Goal: Download file/media

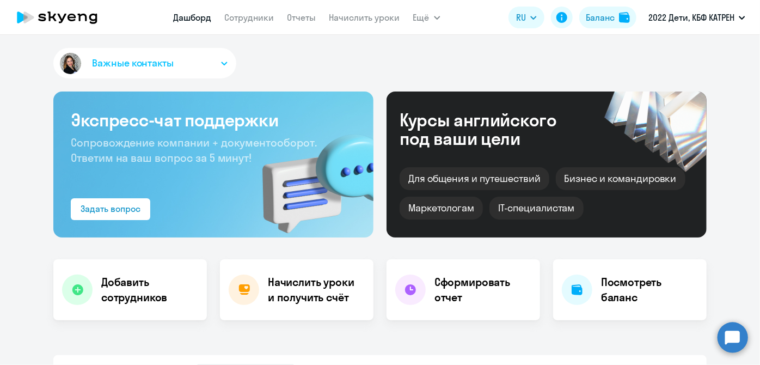
select select "30"
click at [301, 19] on link "Отчеты" at bounding box center [301, 17] width 29 height 11
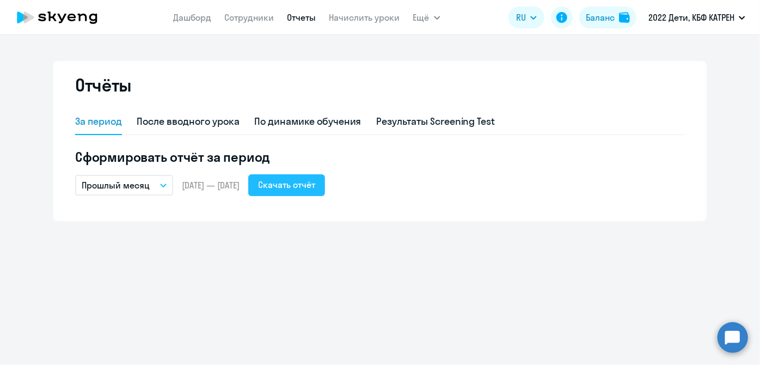
click at [315, 183] on div "Скачать отчёт" at bounding box center [286, 184] width 57 height 13
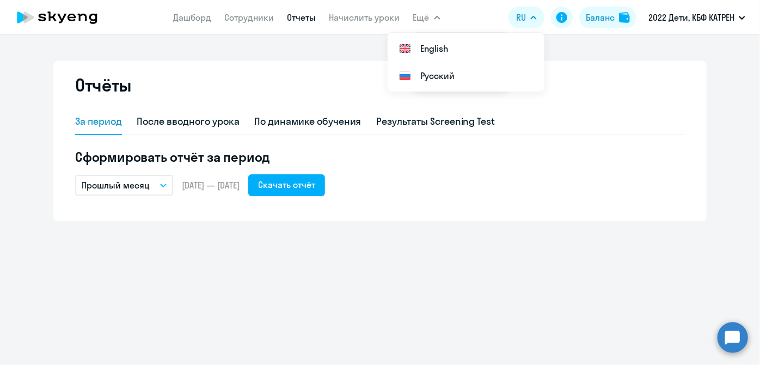
click at [437, 17] on icon "button" at bounding box center [436, 17] width 5 height 3
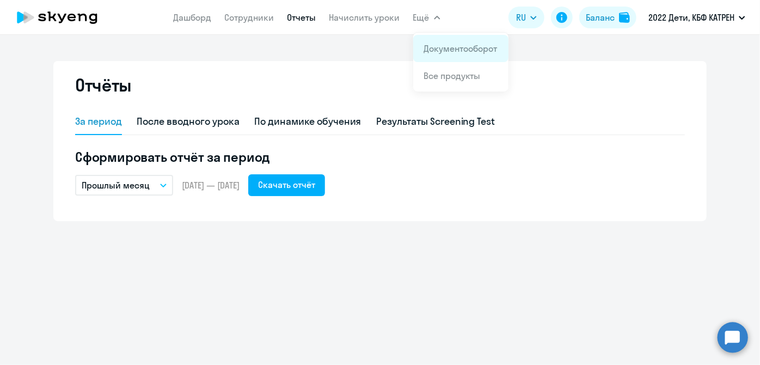
click at [428, 46] on link "Документооборот" at bounding box center [460, 48] width 73 height 11
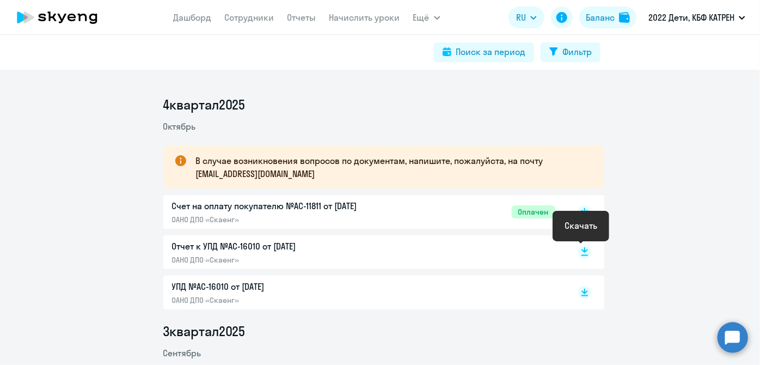
click at [578, 250] on icon at bounding box center [584, 251] width 13 height 13
click at [579, 293] on rect at bounding box center [584, 292] width 13 height 13
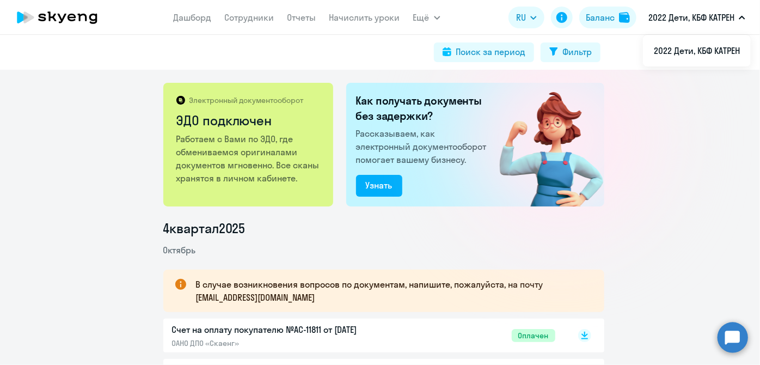
click at [675, 160] on div "Электронный документооборот ЭДО подключен Работаем с Вами по ЭДО, где обменивае…" at bounding box center [380, 217] width 760 height 295
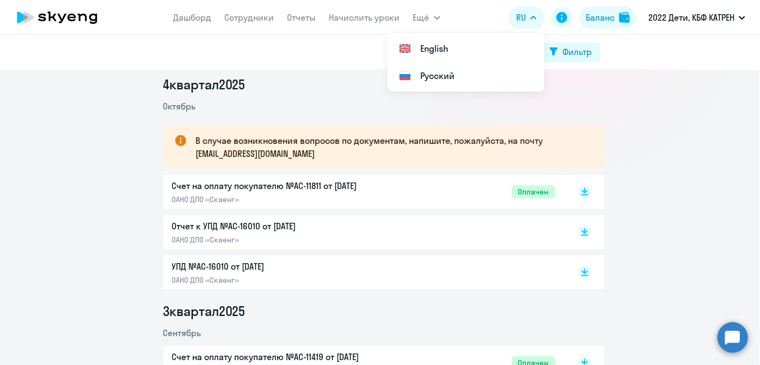
scroll to position [148, 0]
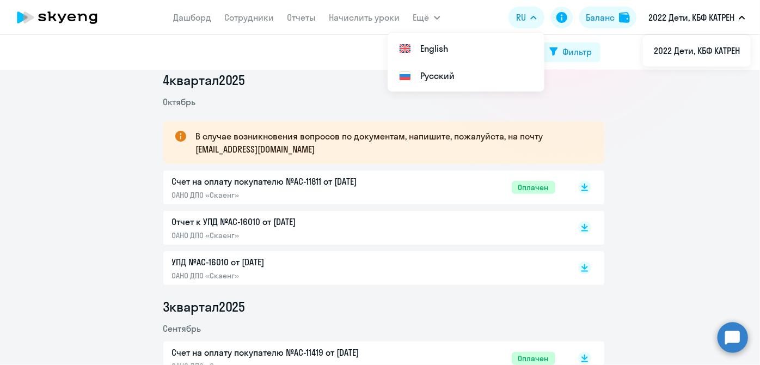
click at [194, 260] on p "УПД №AC-16010 от [DATE]" at bounding box center [286, 261] width 229 height 13
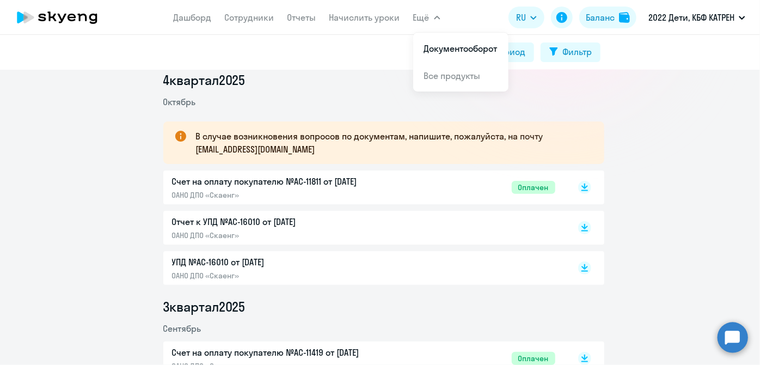
click at [415, 17] on span "Ещё" at bounding box center [421, 17] width 16 height 13
click at [297, 15] on link "Отчеты" at bounding box center [301, 17] width 29 height 11
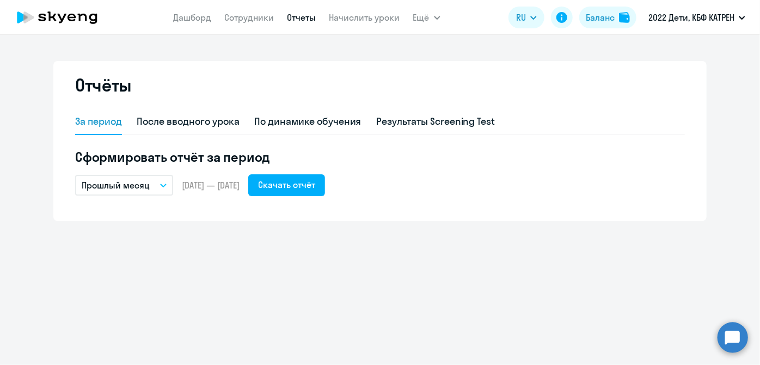
click at [167, 185] on button "Прошлый месяц" at bounding box center [124, 185] width 98 height 21
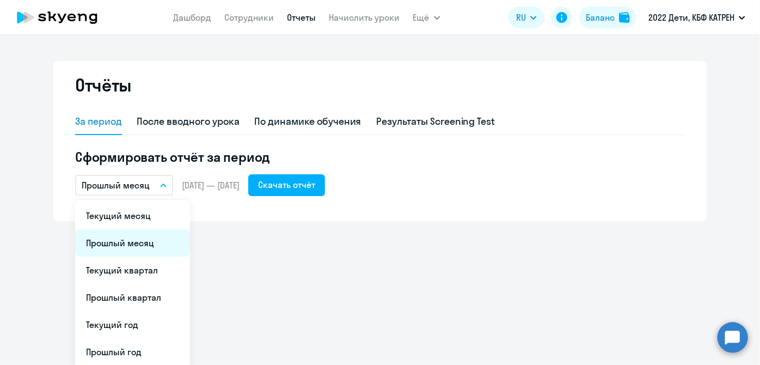
click at [145, 236] on li "Прошлый месяц" at bounding box center [132, 242] width 115 height 27
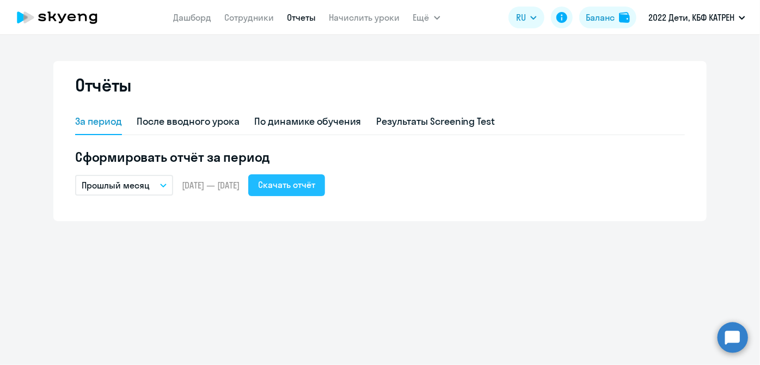
click at [293, 187] on div "Скачать отчёт" at bounding box center [286, 184] width 57 height 13
click at [278, 67] on div "Отчёты За период После вводного урока По динамике обучения Результаты Screening…" at bounding box center [379, 141] width 653 height 160
click at [184, 21] on link "Дашборд" at bounding box center [193, 17] width 38 height 11
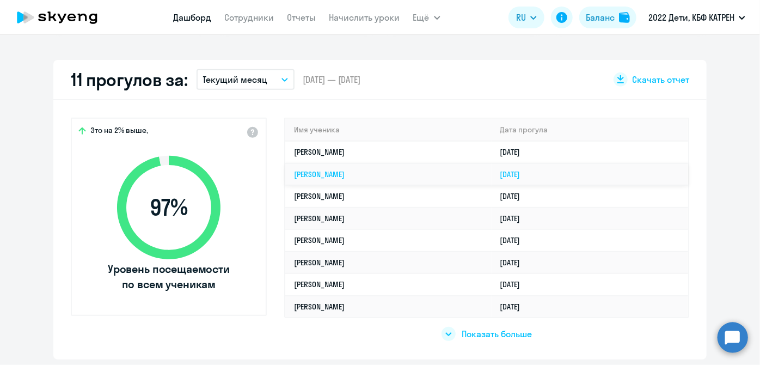
scroll to position [297, 0]
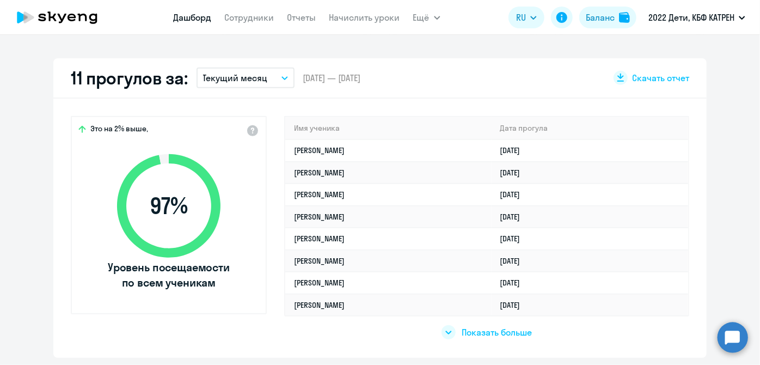
click at [281, 79] on icon "button" at bounding box center [284, 78] width 7 height 4
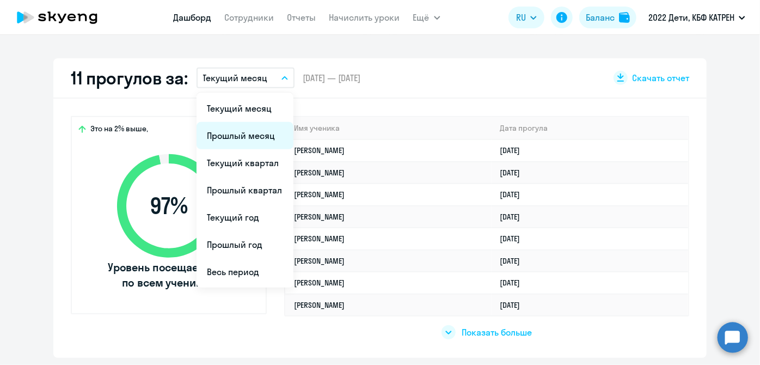
click at [243, 132] on li "Прошлый месяц" at bounding box center [244, 135] width 97 height 27
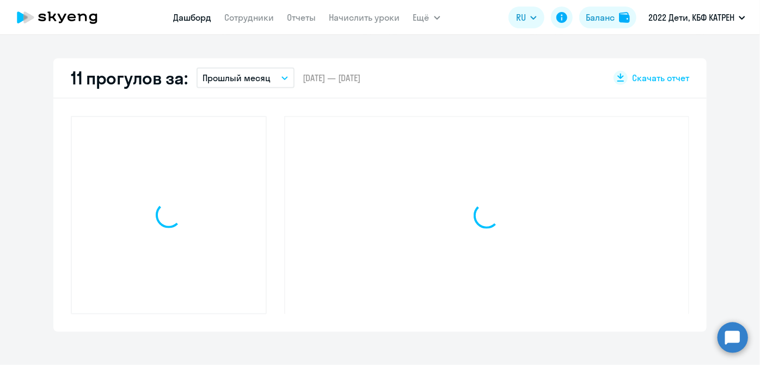
select select "30"
